Goal: Task Accomplishment & Management: Use online tool/utility

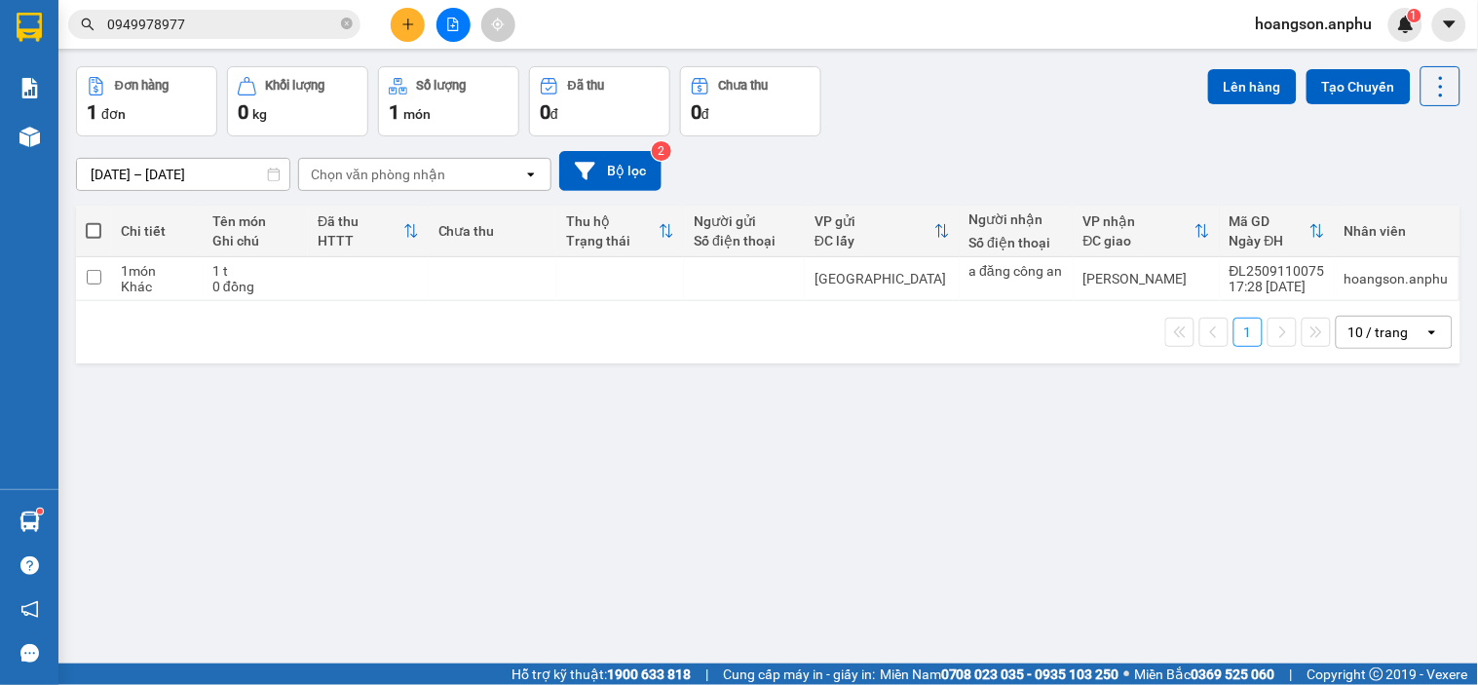
scroll to position [90, 0]
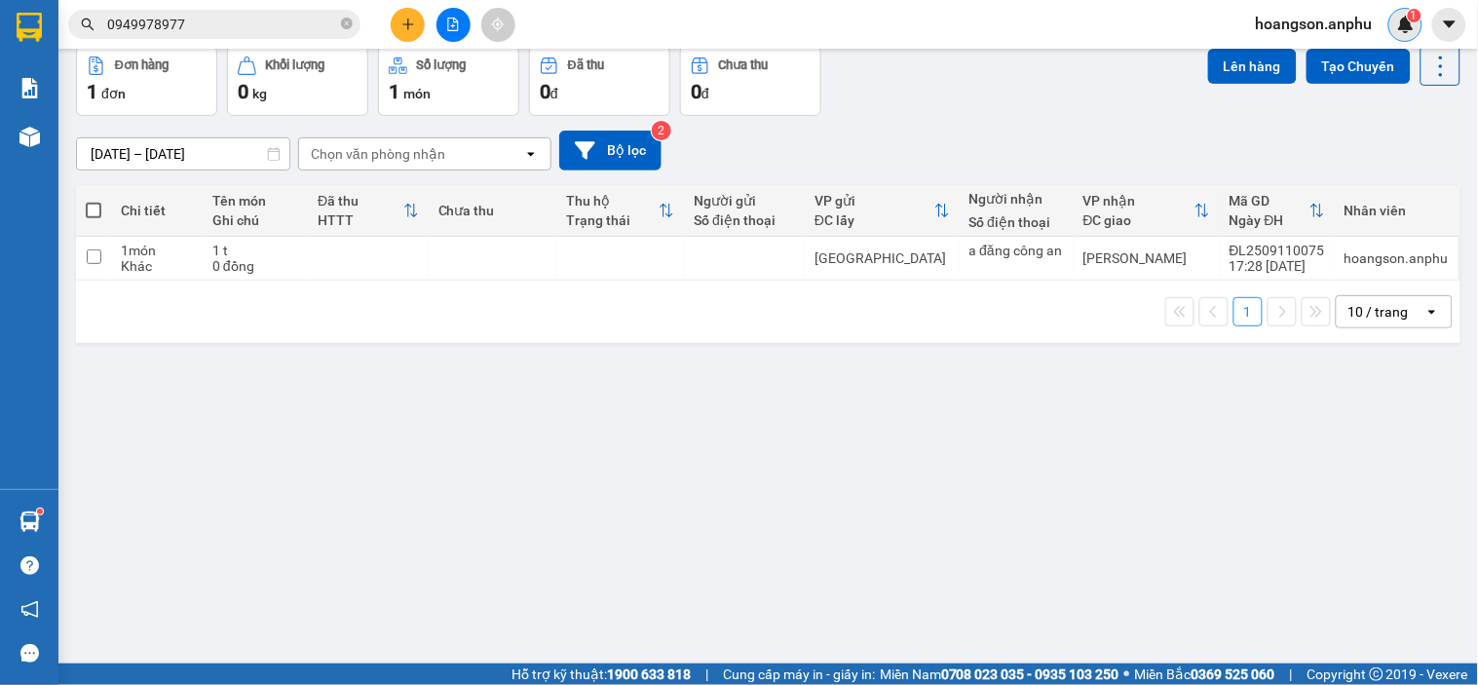
click at [1415, 24] on img at bounding box center [1406, 25] width 18 height 18
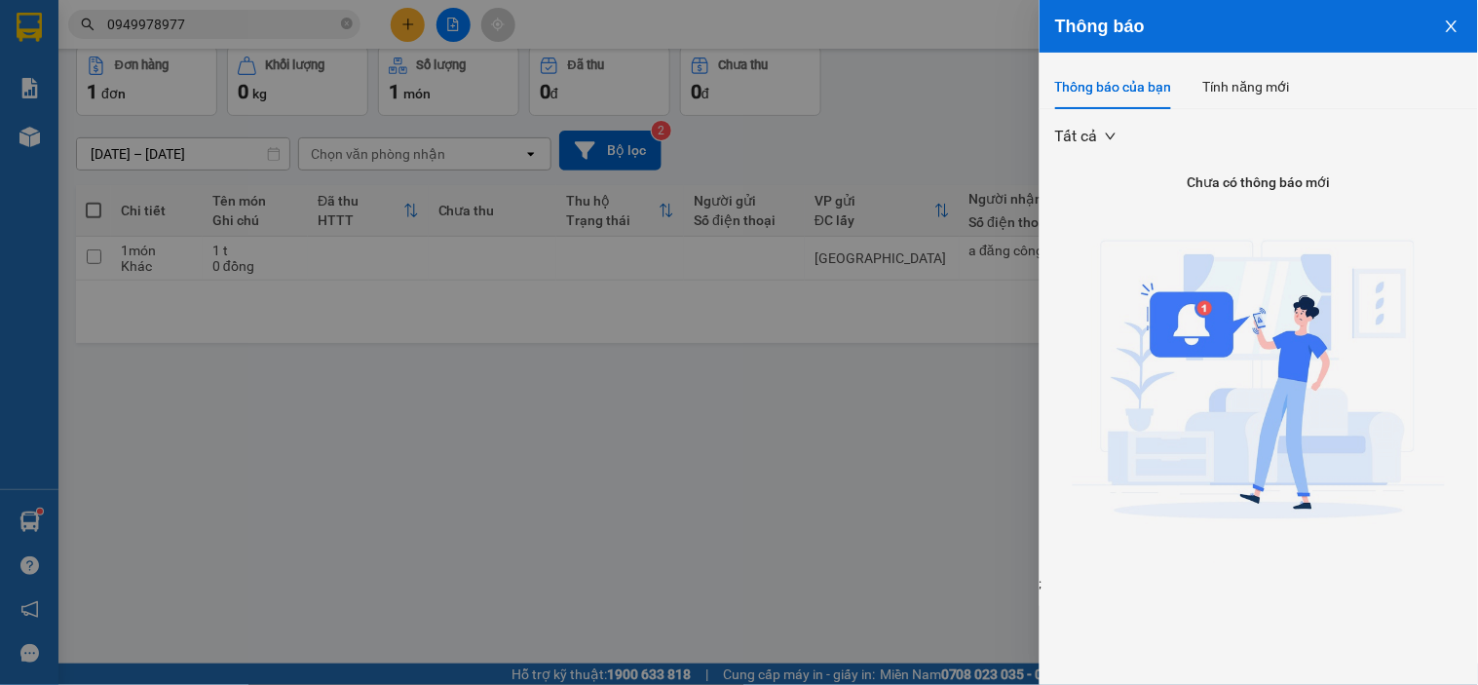
click at [965, 57] on div at bounding box center [739, 342] width 1478 height 685
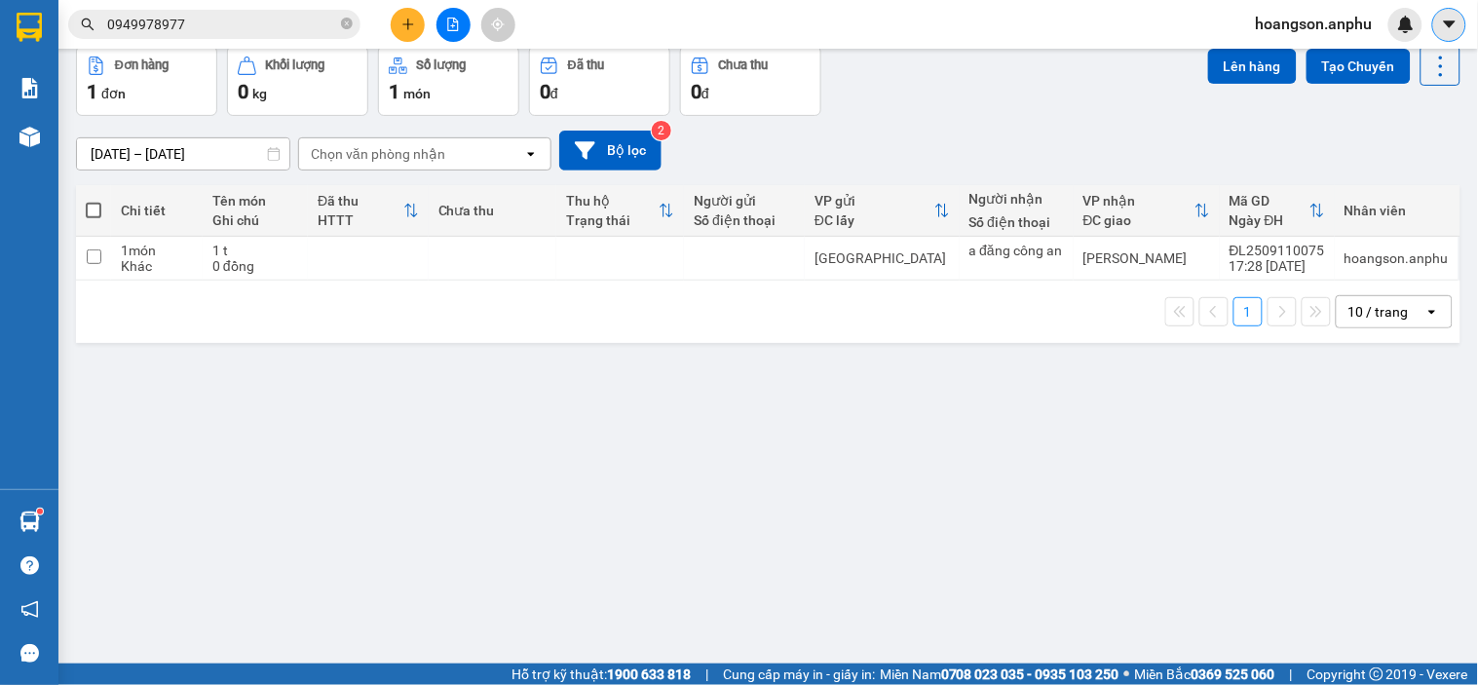
click at [1442, 27] on icon "caret-down" at bounding box center [1450, 25] width 18 height 18
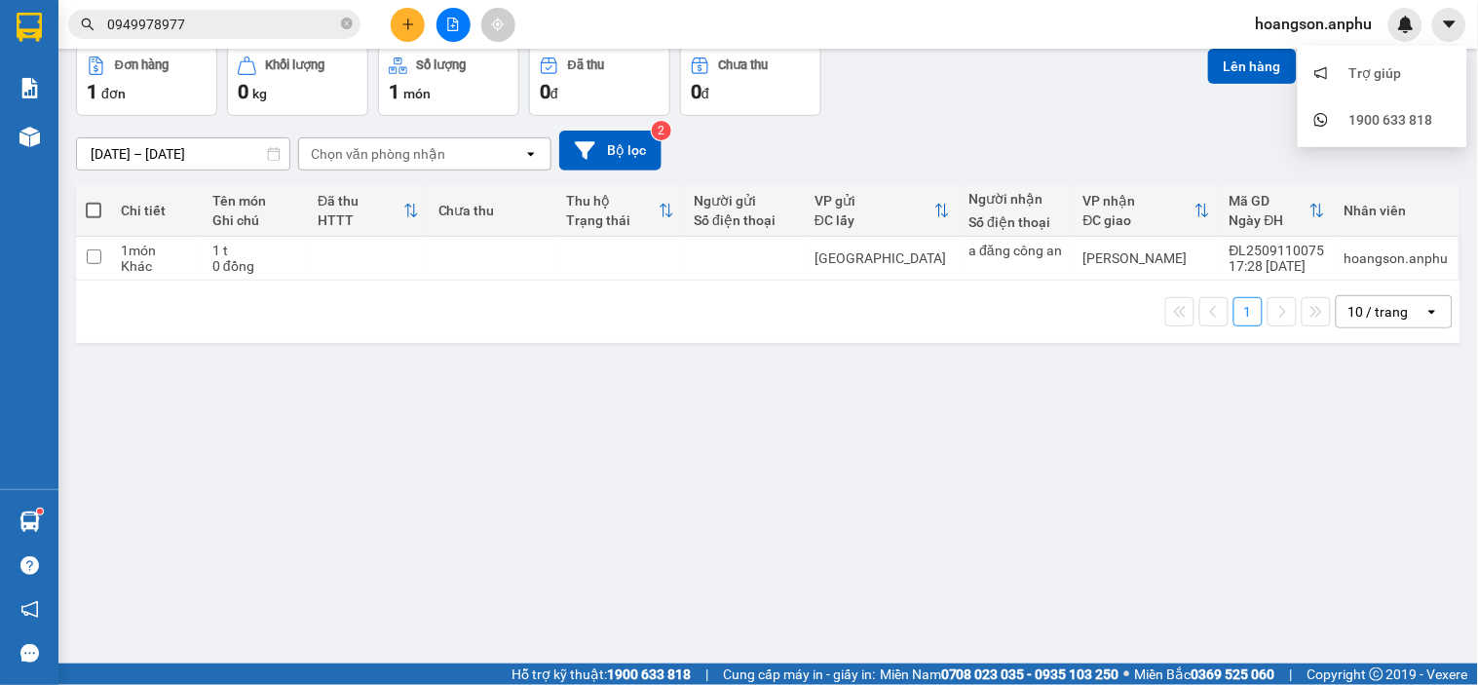
click at [989, 118] on div "09/09/2025 – 11/09/2025 Press the down arrow key to interact with the calendar …" at bounding box center [768, 150] width 1385 height 69
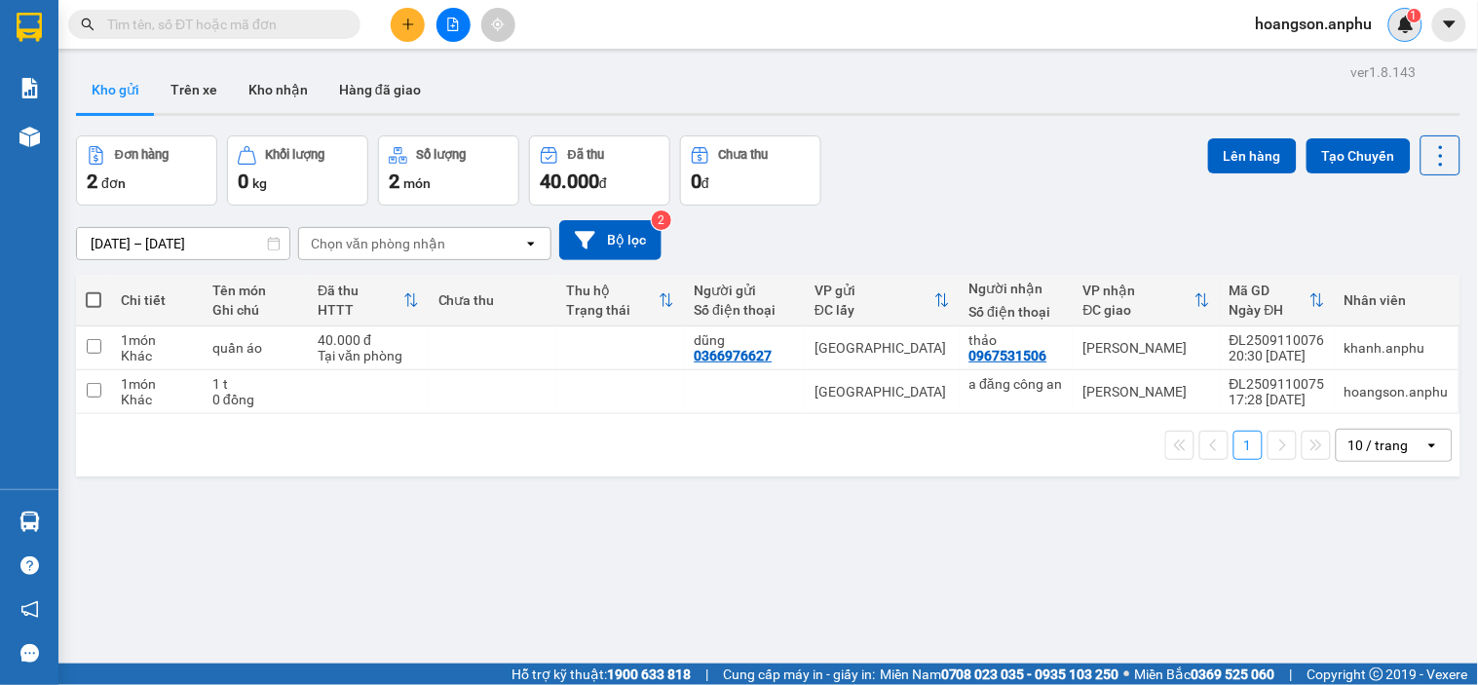
click at [1410, 17] on sup "1" at bounding box center [1415, 16] width 14 height 14
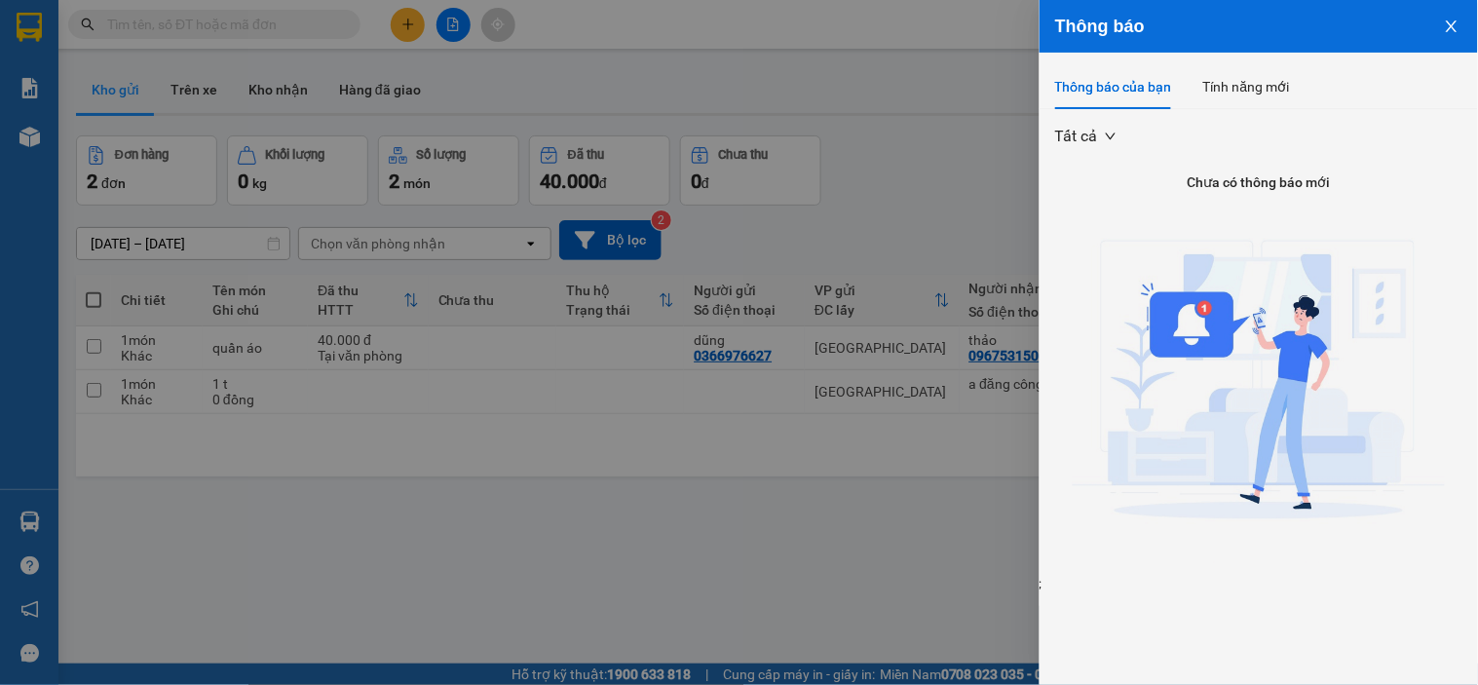
click at [1452, 30] on icon "close" at bounding box center [1452, 27] width 16 height 16
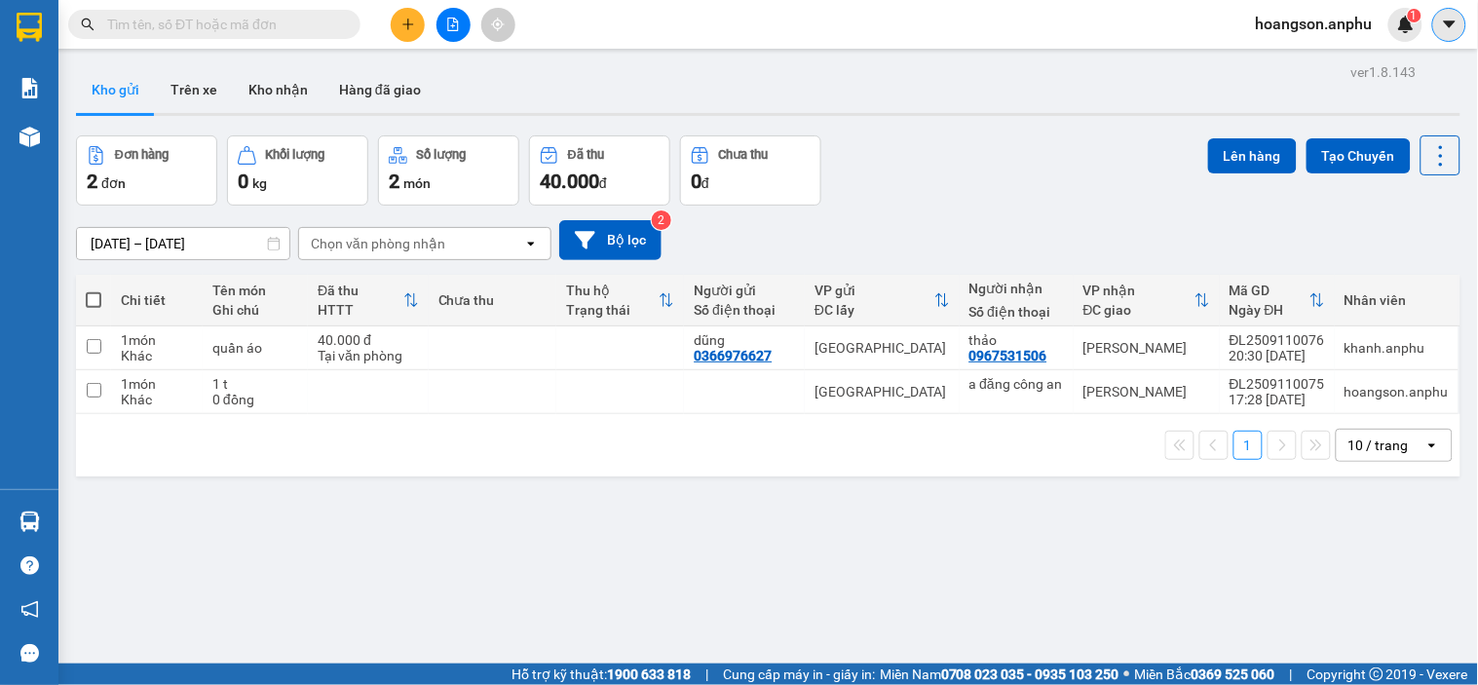
click at [1448, 22] on icon "caret-down" at bounding box center [1449, 23] width 12 height 7
click at [957, 14] on div "Kết quả tìm kiếm ( 0 ) Bộ lọc No Data hoangson.anphu 1" at bounding box center [739, 24] width 1478 height 49
click at [1404, 21] on img at bounding box center [1406, 25] width 18 height 18
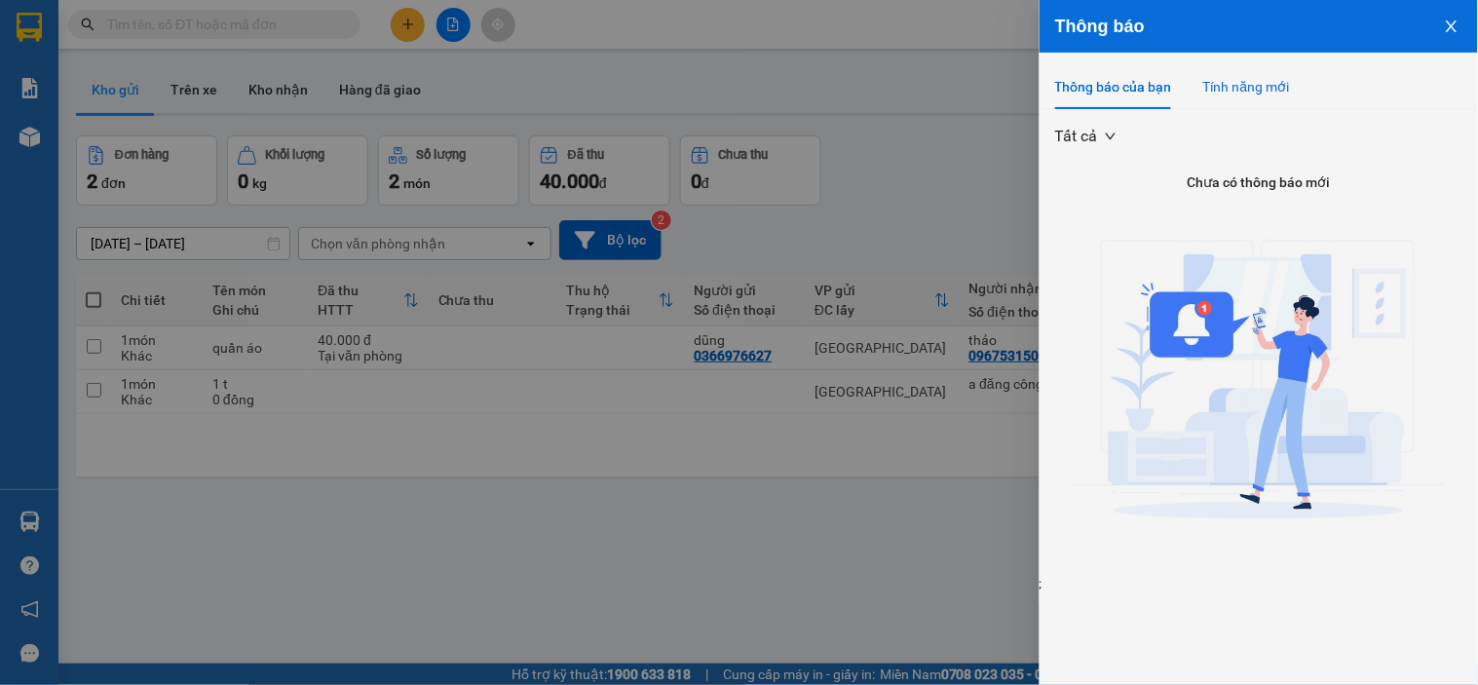
click at [1233, 89] on div "Tính năng mới" at bounding box center [1246, 86] width 87 height 21
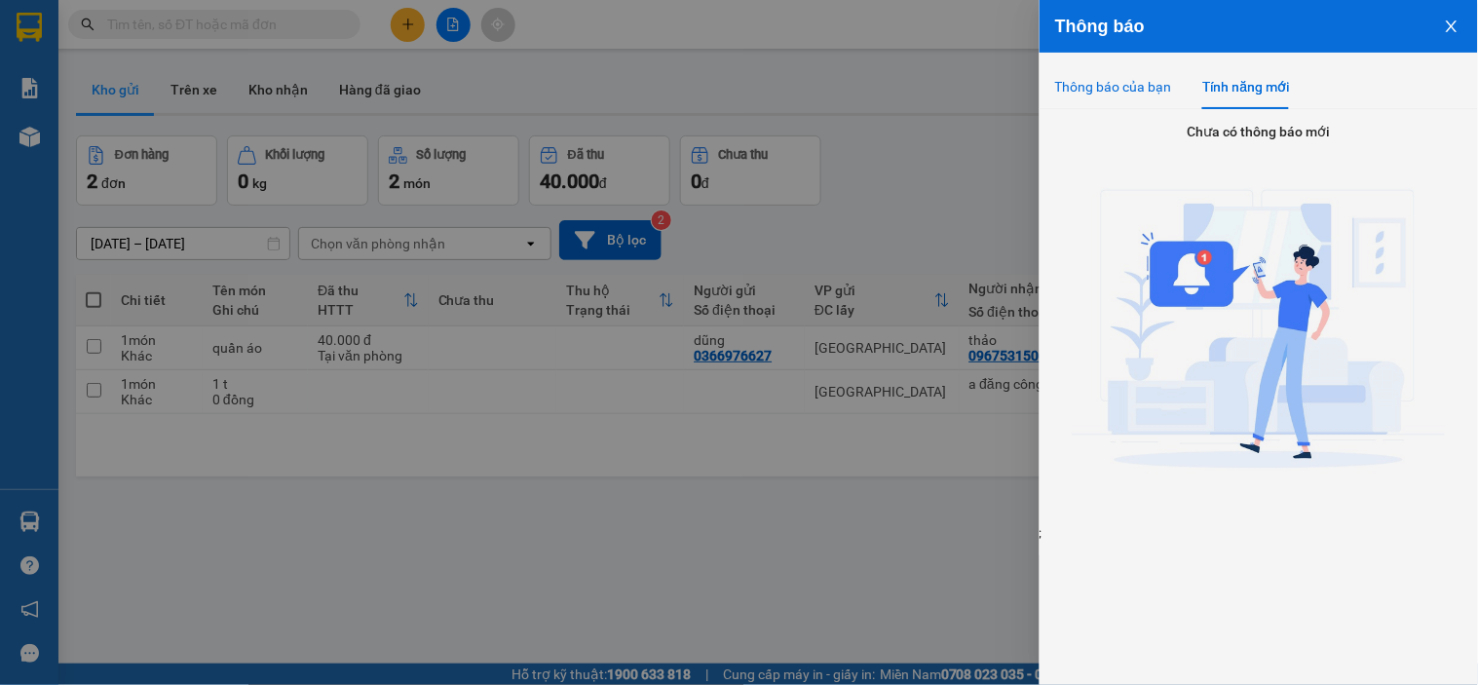
click at [1150, 95] on div "Thông báo của bạn" at bounding box center [1113, 86] width 117 height 21
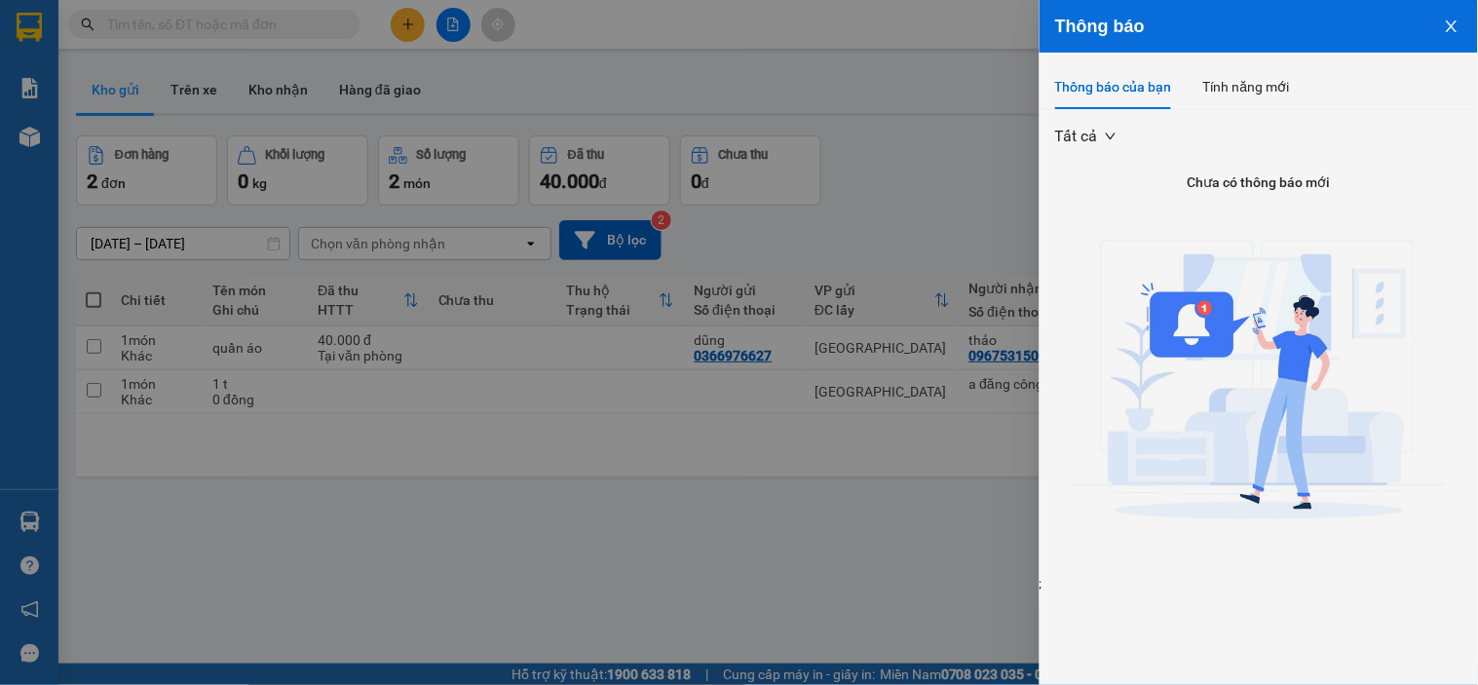
click at [1448, 22] on icon "close" at bounding box center [1452, 27] width 16 height 16
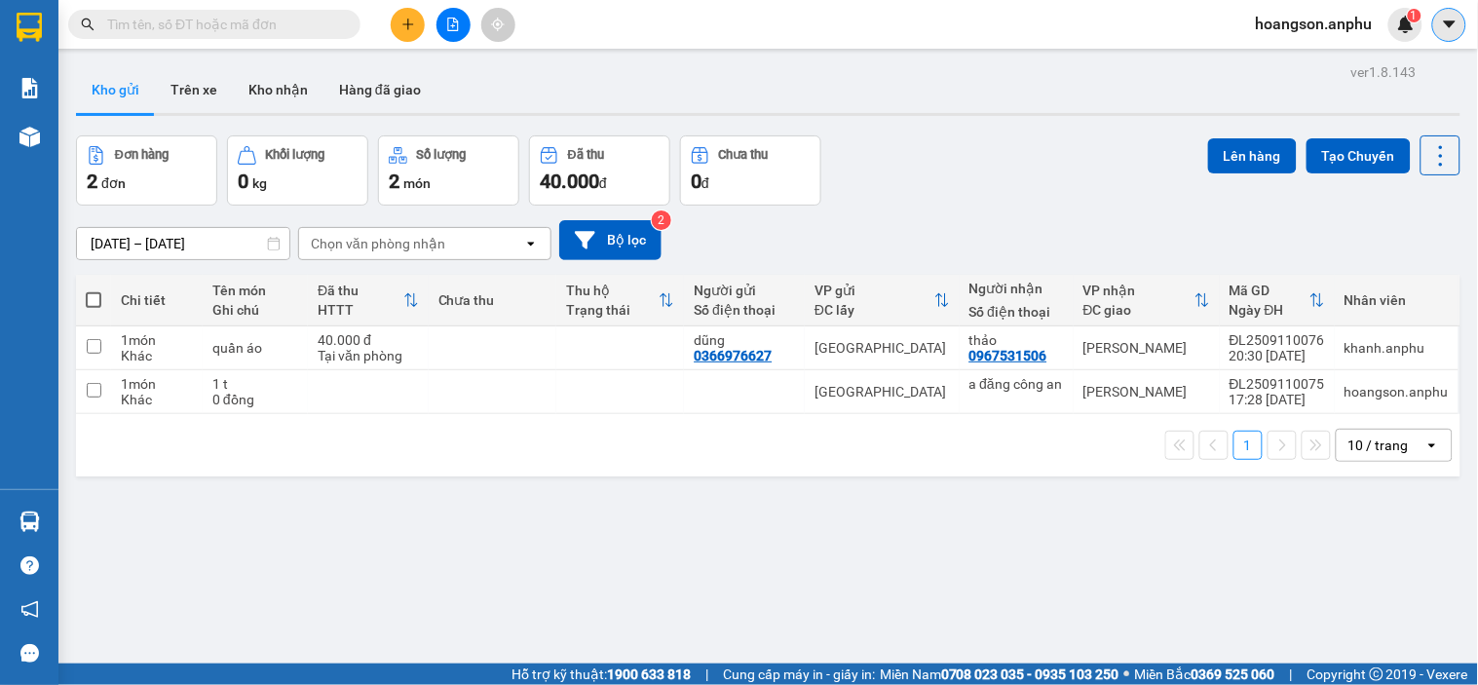
click at [1454, 24] on icon "caret-down" at bounding box center [1450, 25] width 18 height 18
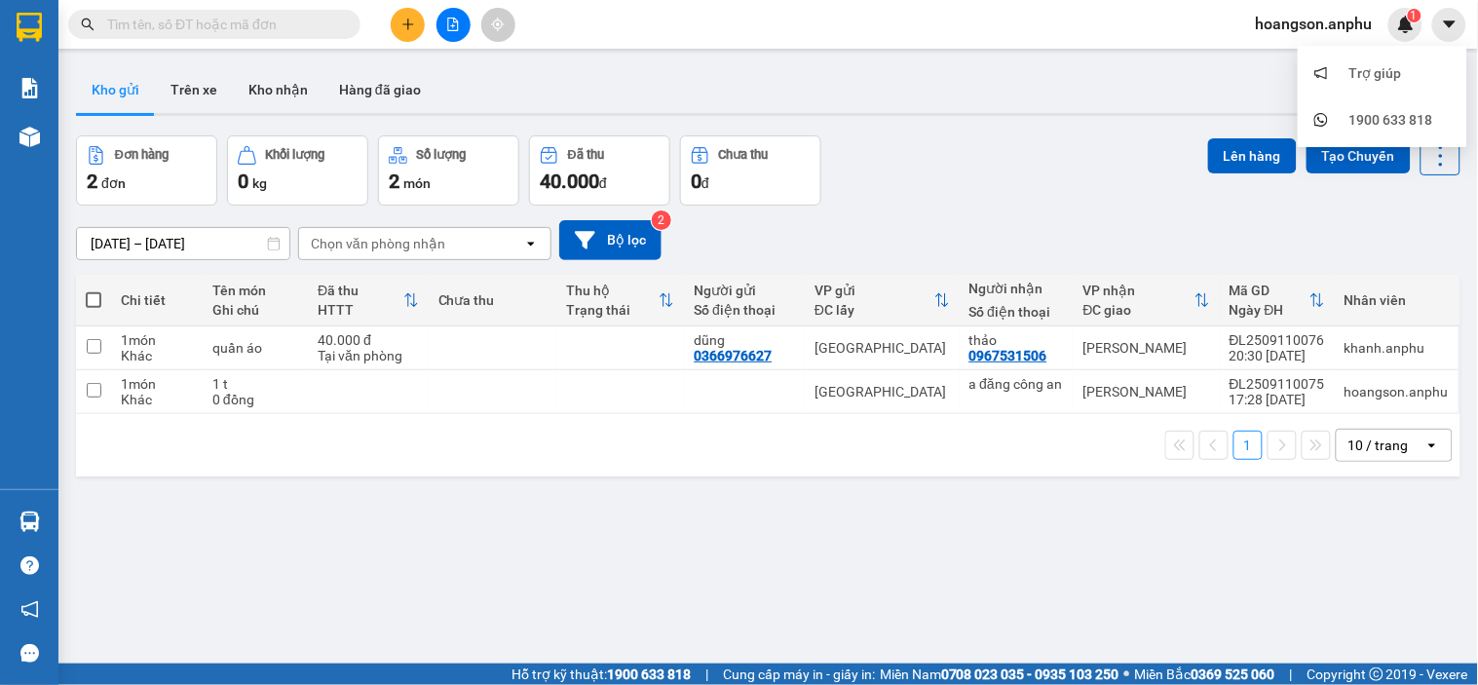
click at [1291, 34] on span "hoangson.anphu" at bounding box center [1315, 24] width 148 height 24
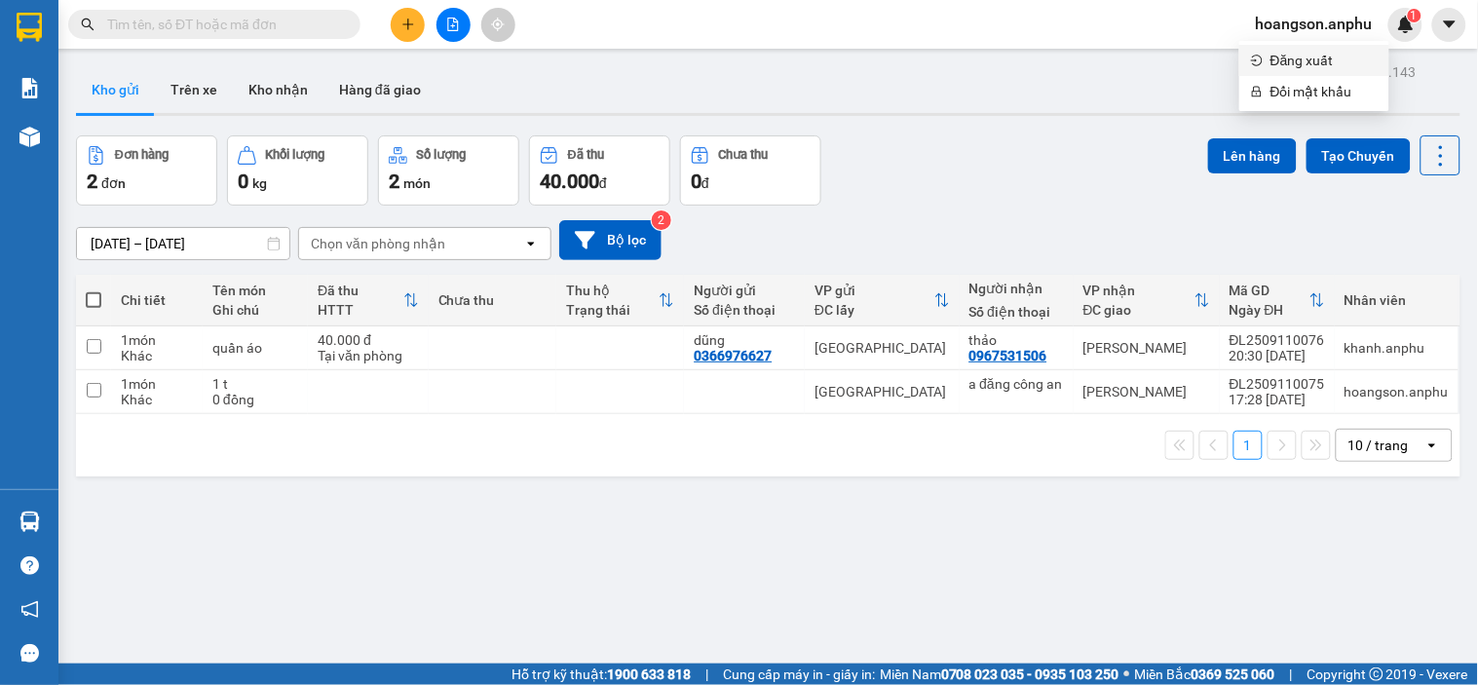
click at [1302, 61] on span "Đăng xuất" at bounding box center [1324, 60] width 107 height 21
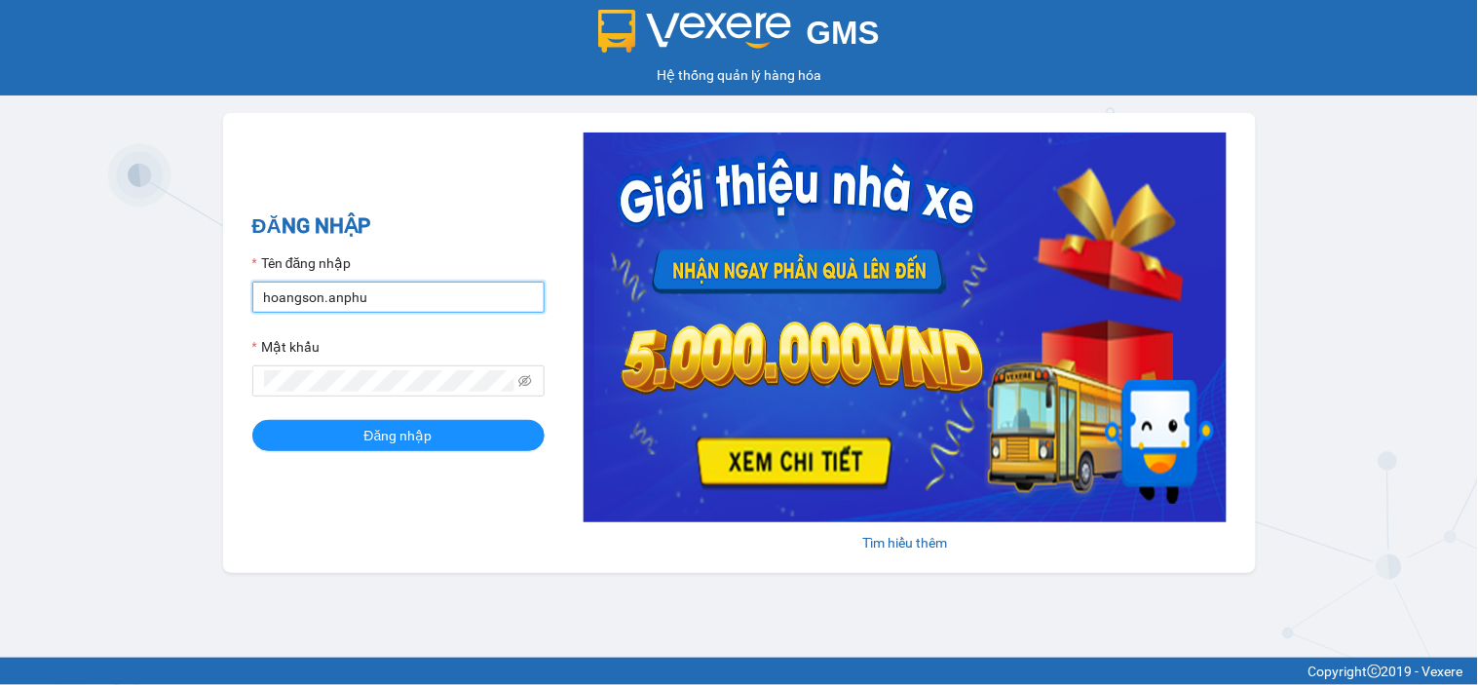
drag, startPoint x: 323, startPoint y: 290, endPoint x: 235, endPoint y: 288, distance: 87.7
click at [235, 288] on div "ĐĂNG NHẬP Tên đăng nhập hoangson.anphu Mật khẩu Đăng nhập Tìm hiểu thêm" at bounding box center [739, 343] width 1033 height 460
type input "quynhanh.anphu"
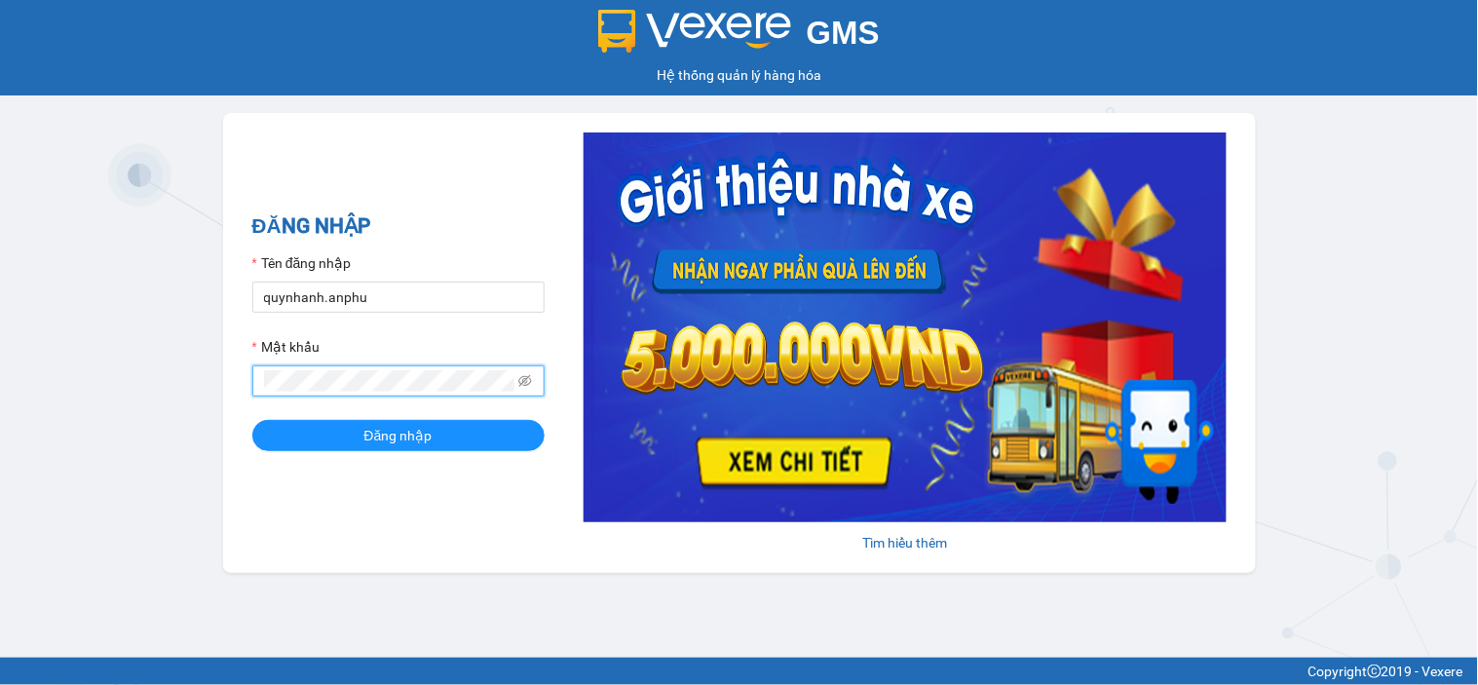
click at [98, 363] on div "GMS Hệ thống quản lý hàng hóa ĐĂNG NHẬP Tên đăng nhập quynhanh.anphu Mật khẩu Đ…" at bounding box center [739, 329] width 1478 height 658
click at [406, 435] on span "Đăng nhập" at bounding box center [398, 435] width 68 height 21
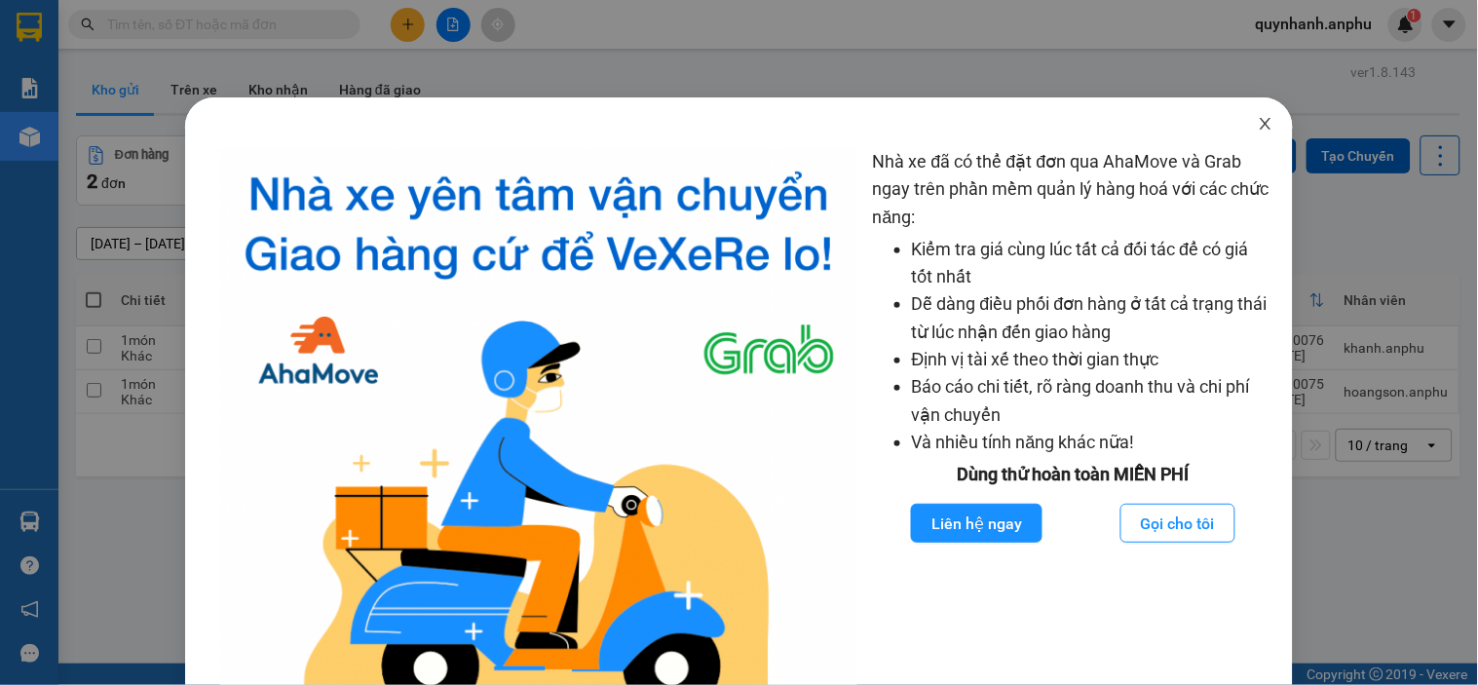
click at [1258, 123] on icon "close" at bounding box center [1266, 124] width 16 height 16
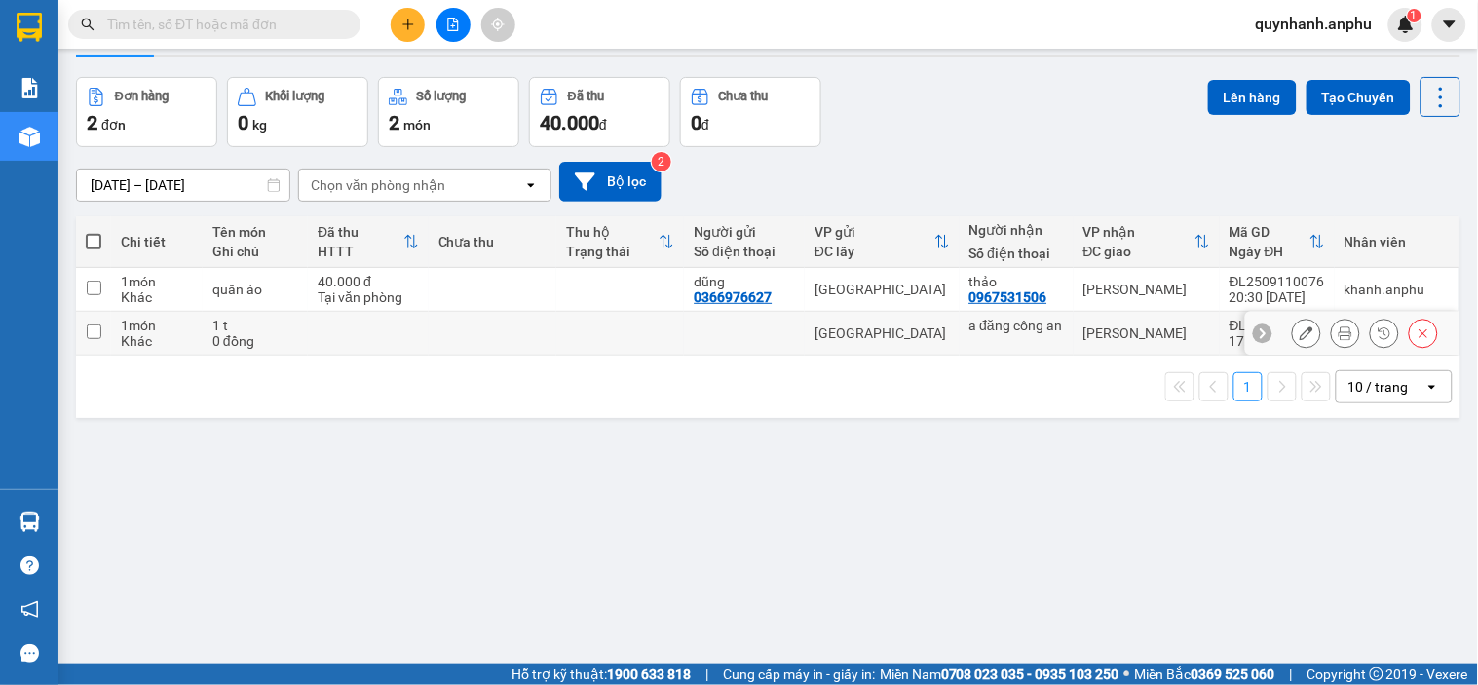
scroll to position [90, 0]
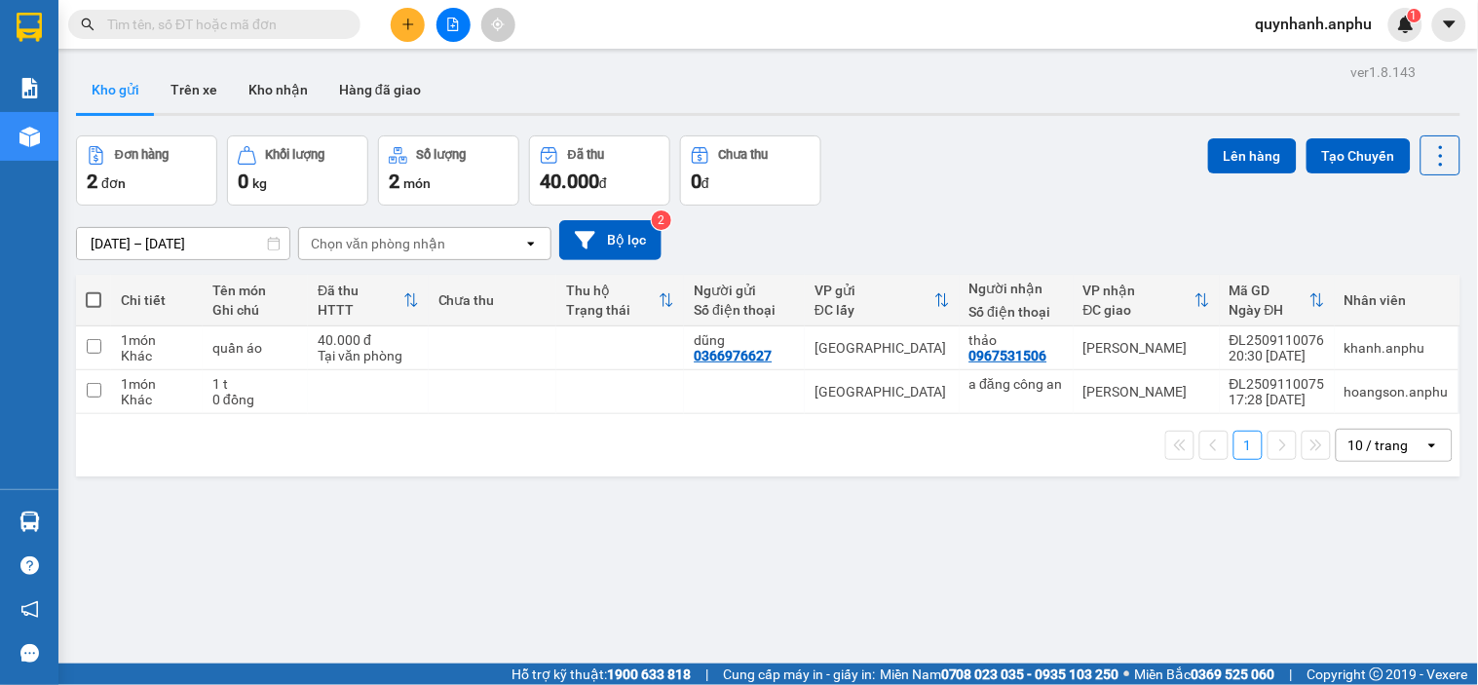
click at [274, 27] on input "text" at bounding box center [222, 24] width 230 height 21
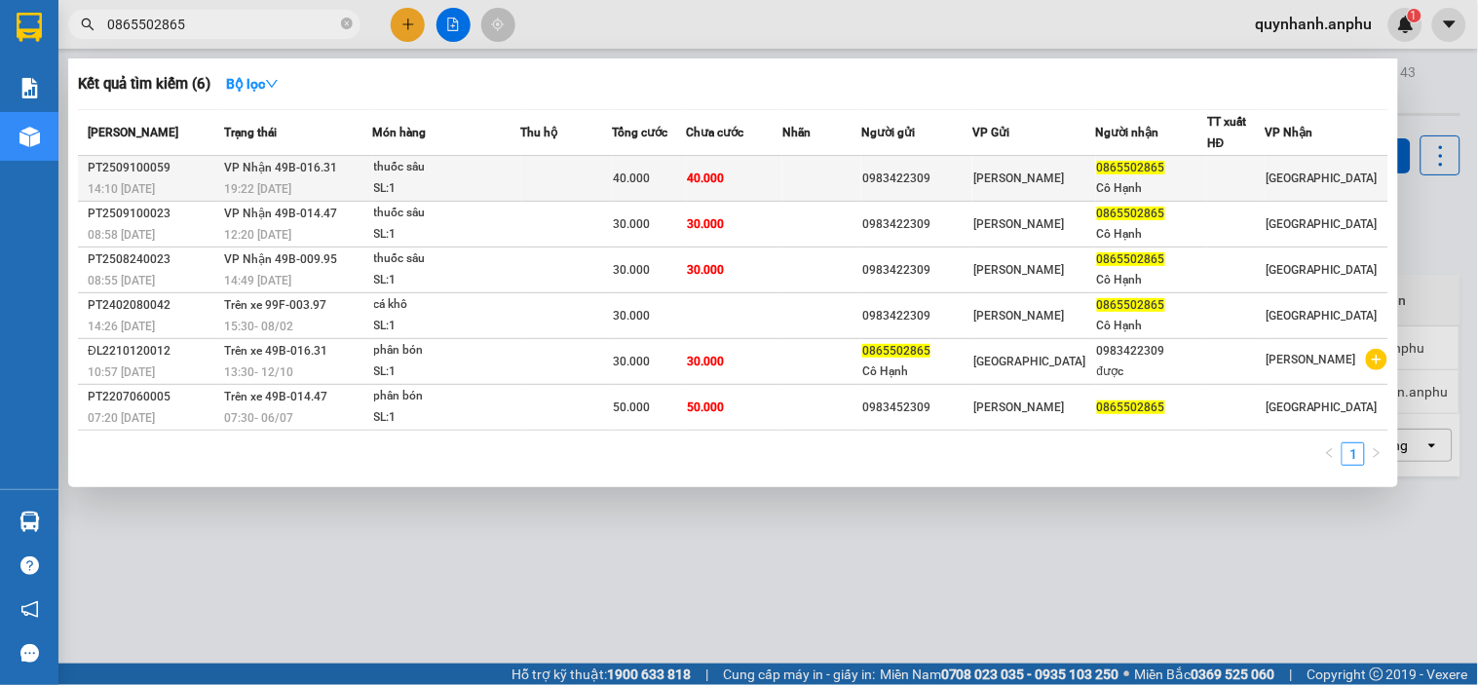
type input "0865502865"
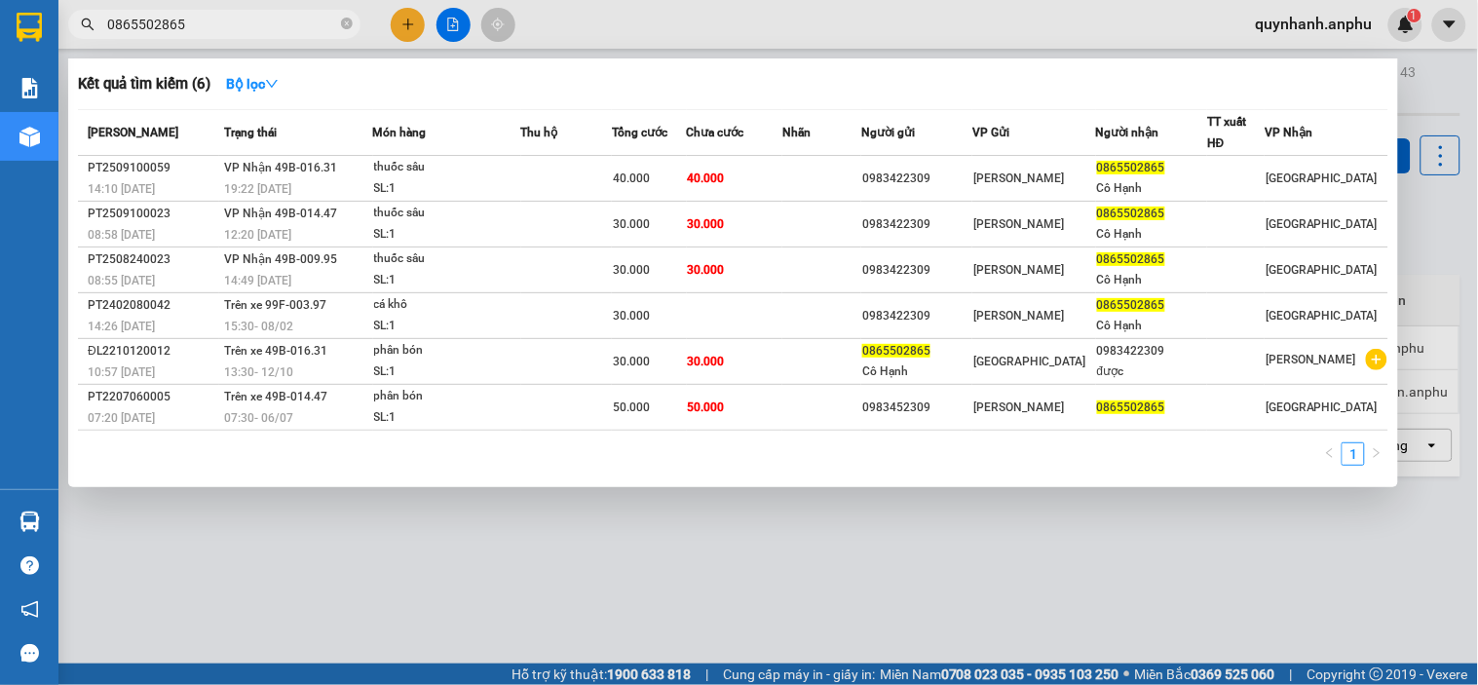
click at [1133, 168] on span "0865502865" at bounding box center [1131, 168] width 68 height 14
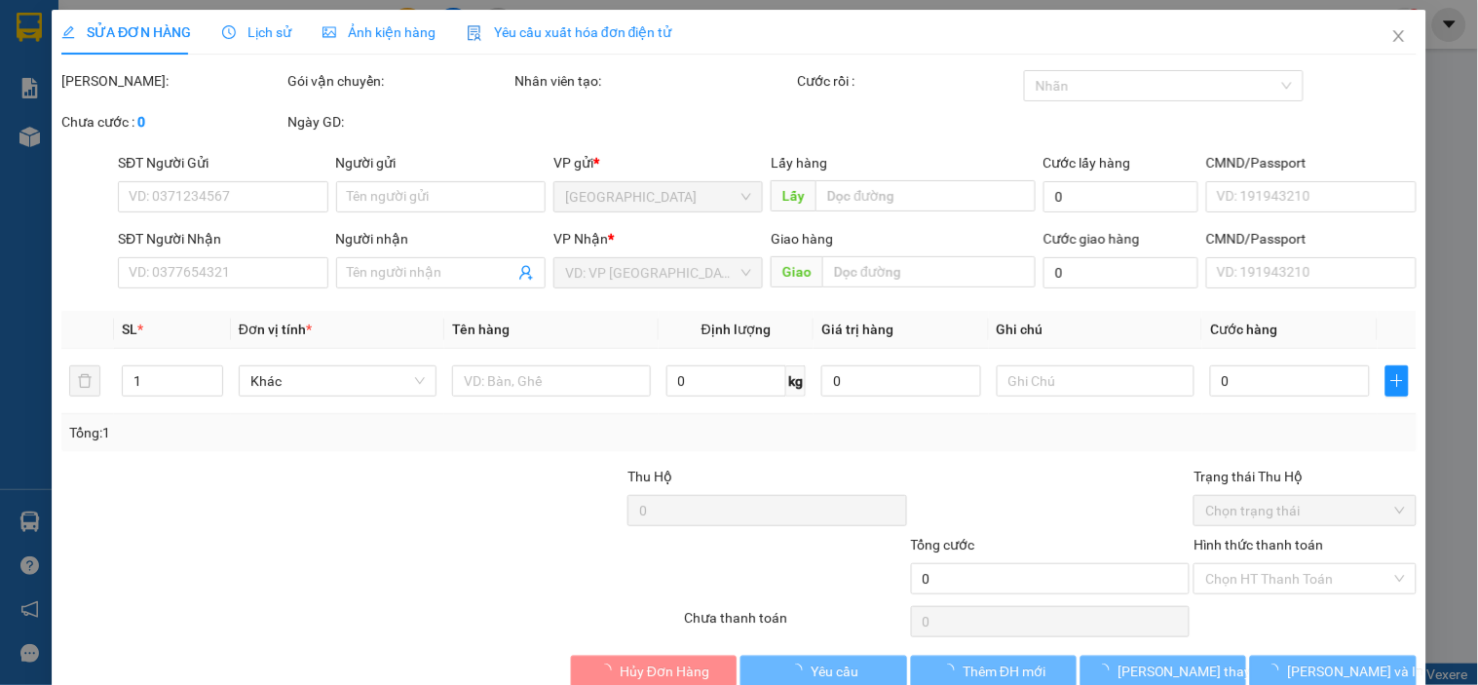
type input "0983422309"
type input "0865502865"
type input "Cô Hạnh"
type input "40.000"
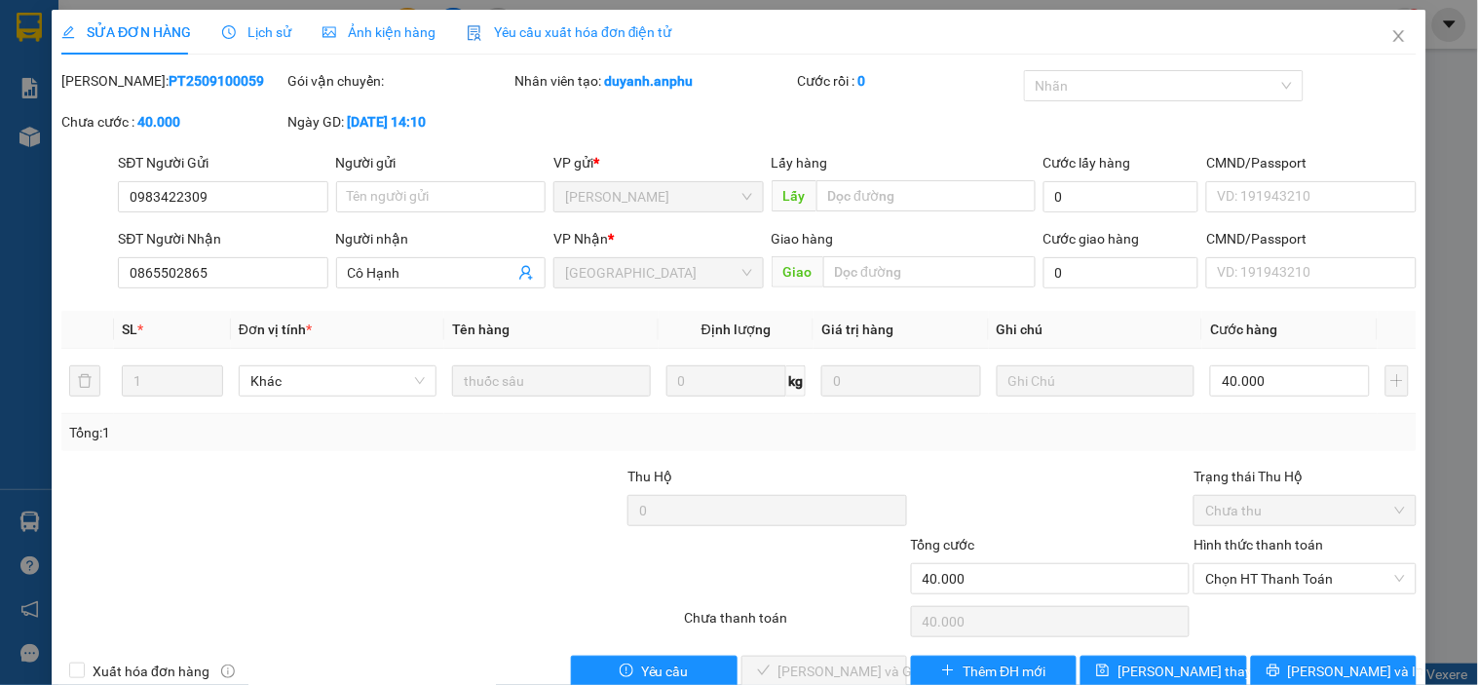
click at [259, 24] on span "Lịch sử" at bounding box center [256, 32] width 69 height 16
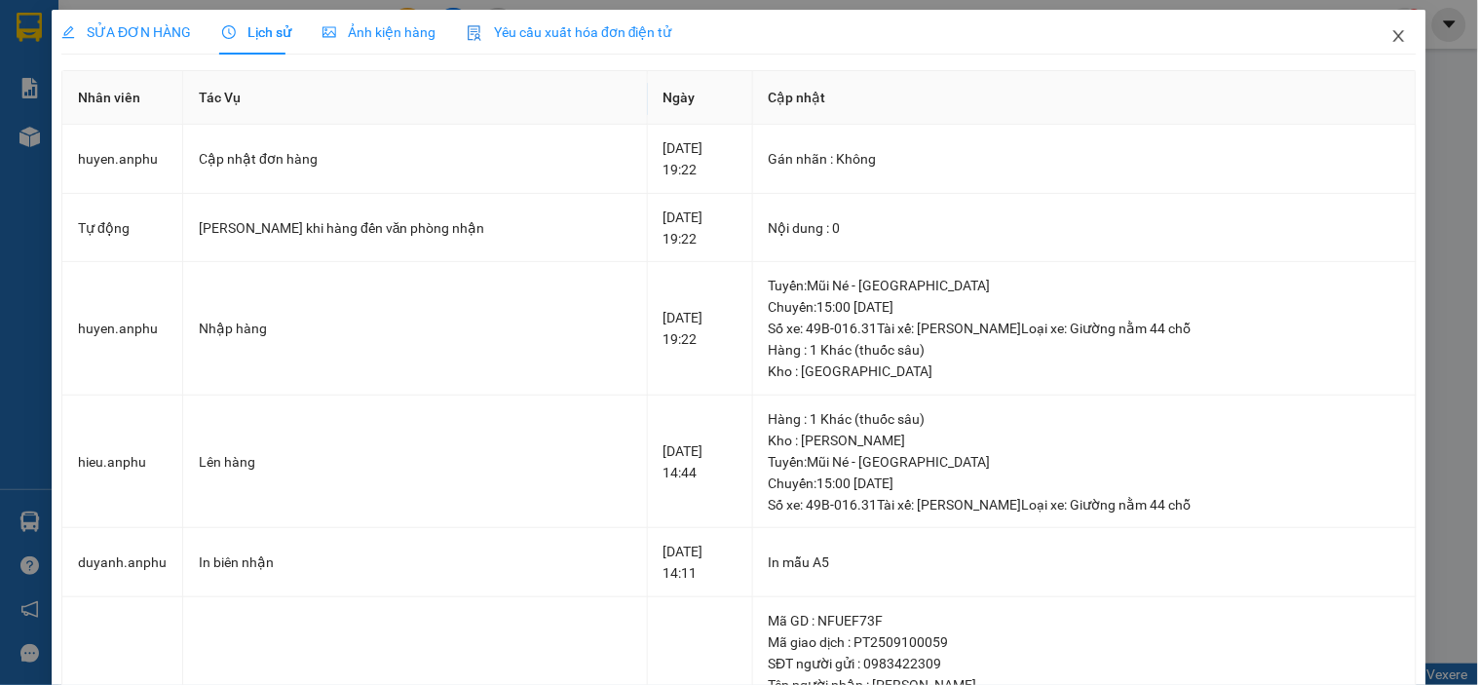
click at [1392, 44] on icon "close" at bounding box center [1400, 36] width 16 height 16
